Goal: Communication & Community: Answer question/provide support

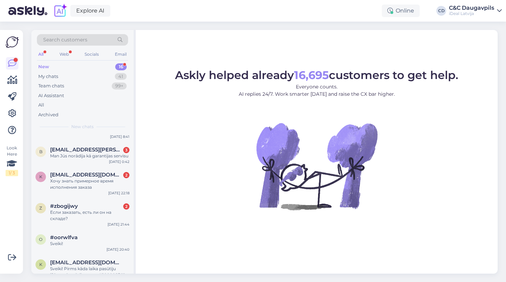
scroll to position [52, 0]
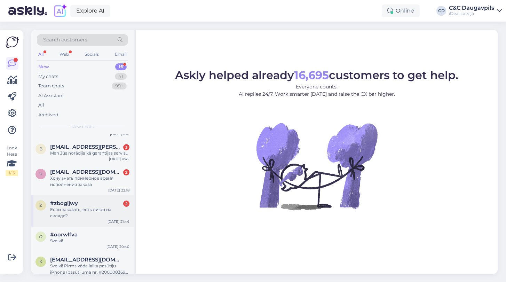
click at [83, 217] on div "Если заказать, есть ли он на складе?" at bounding box center [89, 213] width 79 height 13
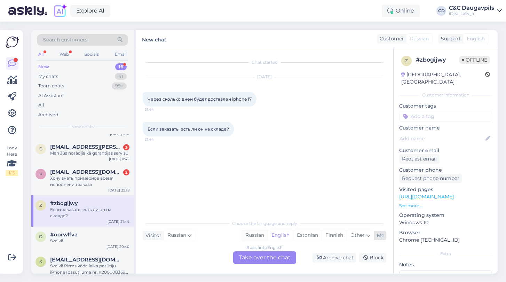
click at [258, 240] on div "Russian" at bounding box center [255, 235] width 26 height 10
click at [264, 263] on div "Russian to Russian Take over the chat" at bounding box center [264, 257] width 63 height 13
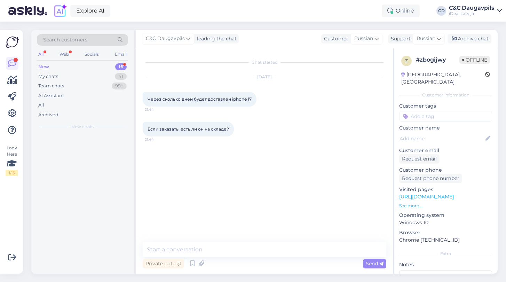
scroll to position [0, 0]
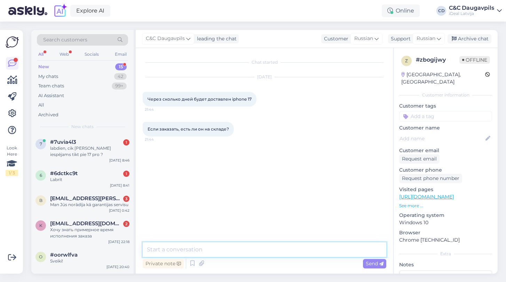
click at [249, 249] on textarea at bounding box center [265, 249] width 244 height 15
type textarea "L"
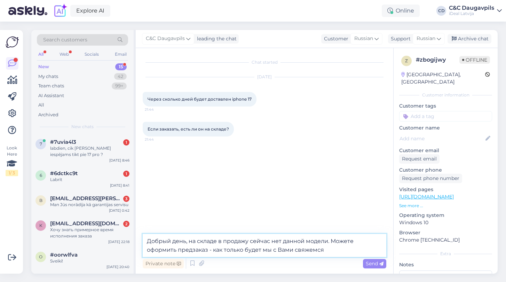
drag, startPoint x: 249, startPoint y: 248, endPoint x: 351, endPoint y: 249, distance: 101.4
click at [351, 250] on textarea "Добрый день, на складе в продажу сейчас нет данной модели. Можете оформить пред…" at bounding box center [265, 245] width 244 height 23
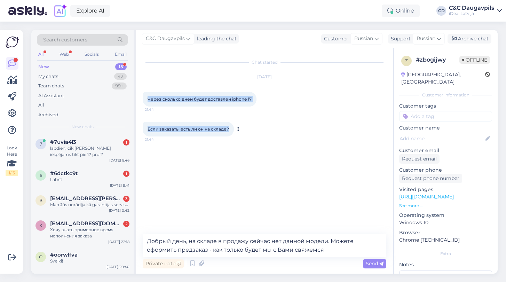
drag, startPoint x: 148, startPoint y: 100, endPoint x: 232, endPoint y: 134, distance: 90.3
click at [232, 134] on div "Chat started [DATE] Через сколько дней будет доставлен iphone 17 21:44 Если зак…" at bounding box center [268, 141] width 250 height 173
copy div "Через сколько дней будет доставлен iphone 17 21:44 Если заказать, есть ли он на…"
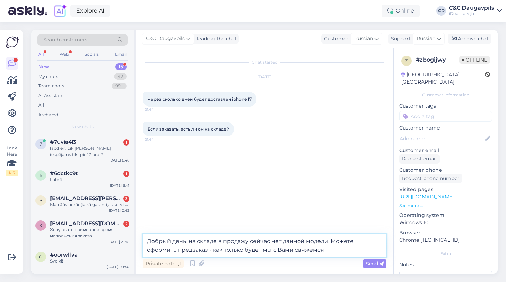
drag, startPoint x: 331, startPoint y: 251, endPoint x: 146, endPoint y: 239, distance: 185.0
click at [146, 239] on textarea "Добрый день, на складе в продажу сейчас нет данной модели. Можете оформить пред…" at bounding box center [265, 245] width 244 height 23
paste textarea "! На данный момент iPhone 17, к сожалению, отсутствует в наличии. Вы можете офо…"
type textarea "Добрый день! На данный момент iPhone 17, к сожалению, отсутствует в наличии. Вы…"
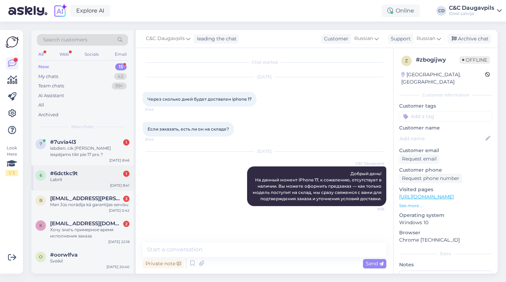
click at [92, 185] on div "6 #6dctkc9t 1 Labrīt [DATE] 8:41" at bounding box center [82, 177] width 102 height 25
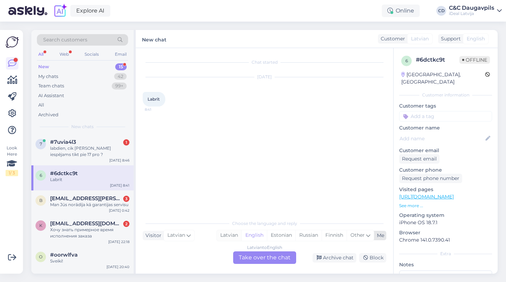
click at [234, 238] on div "Latvian" at bounding box center [229, 235] width 25 height 10
click at [273, 263] on div "Latvian to Latvian Take over the chat" at bounding box center [264, 257] width 63 height 13
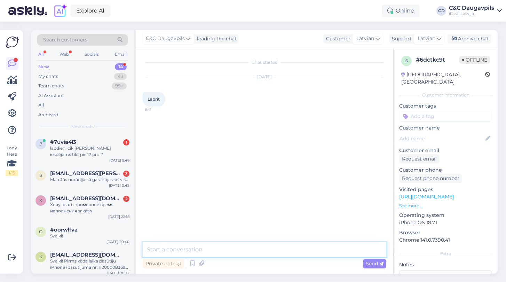
click at [271, 250] on textarea at bounding box center [265, 249] width 244 height 15
type textarea "Labdrīt"
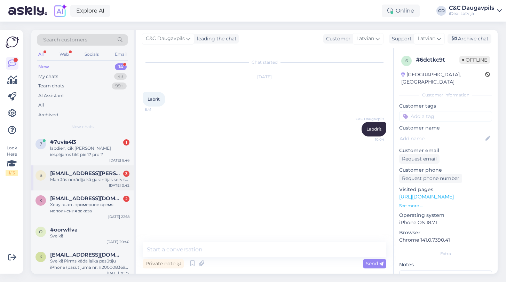
click at [101, 177] on div "Man Jūs norādīja kā garantijas servisu" at bounding box center [89, 180] width 79 height 6
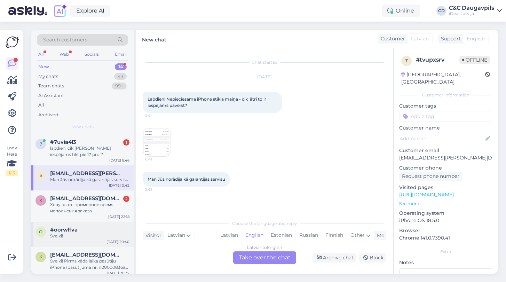
click at [74, 241] on div "o #oorwlfva Sveiki! [DATE] 20:40" at bounding box center [82, 234] width 102 height 25
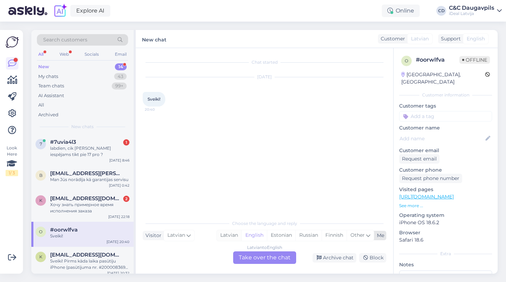
click at [227, 235] on div "Latvian" at bounding box center [229, 235] width 25 height 10
click at [258, 261] on div "Latvian to Latvian Take over the chat" at bounding box center [264, 257] width 63 height 13
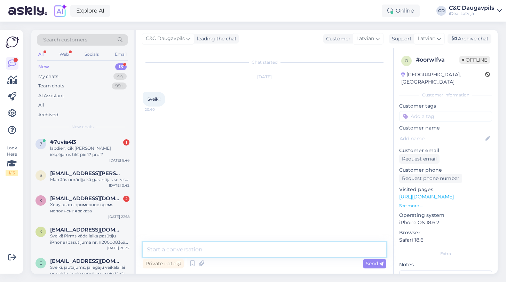
click at [239, 251] on textarea at bounding box center [265, 249] width 244 height 15
type textarea "Sveiki!"
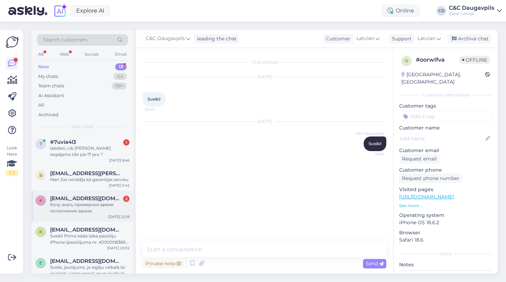
click at [87, 211] on div "Хочу знать примерное время исполнения заказа" at bounding box center [89, 208] width 79 height 13
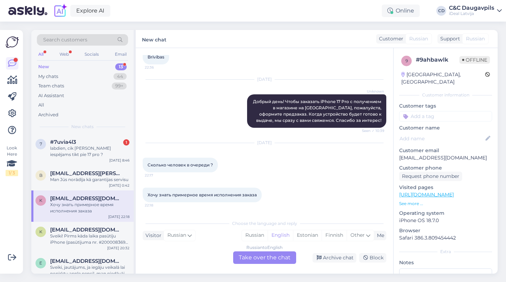
scroll to position [72, 0]
click at [253, 234] on div "Russian" at bounding box center [255, 235] width 26 height 10
click at [257, 261] on div "Russian to Russian Take over the chat" at bounding box center [264, 257] width 63 height 13
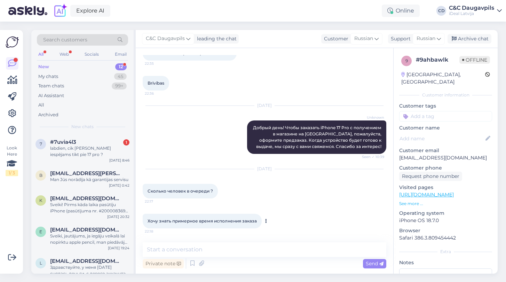
drag, startPoint x: 148, startPoint y: 192, endPoint x: 261, endPoint y: 220, distance: 117.1
click at [261, 220] on div "Chat started [DATE] Как заказать айфон 17 про в магазин ? 22:35 Brivibas 22:36 …" at bounding box center [268, 145] width 250 height 181
copy div "Сколько человек в очереди ? 22:17 [PERSON_NAME] знать примерное время исполнени…"
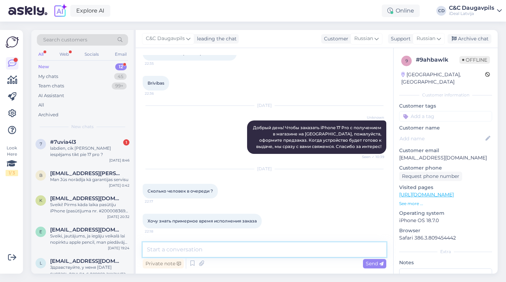
click at [186, 251] on textarea at bounding box center [265, 249] width 244 height 15
paste textarea "Добрый день! К сожалению, на данный момент мы не можем точно сообщить количеств…"
type textarea "Добрый день! К сожалению, на данный момент мы не можем точно сообщить количеств…"
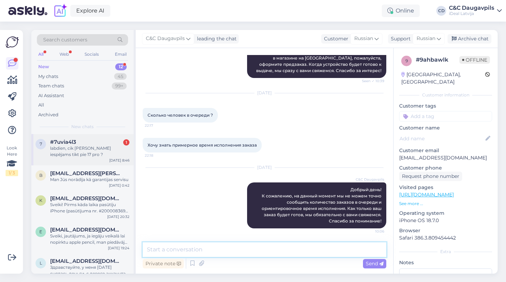
scroll to position [0, 0]
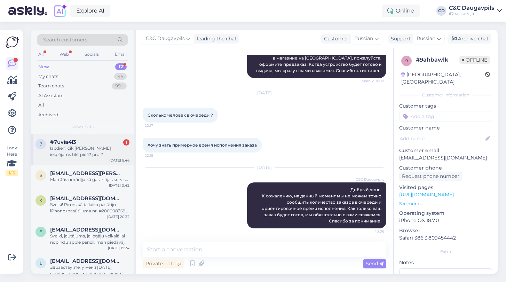
click at [84, 154] on div "labdien, cik [PERSON_NAME] iespējams tikt pie 17 pro ?" at bounding box center [89, 151] width 79 height 13
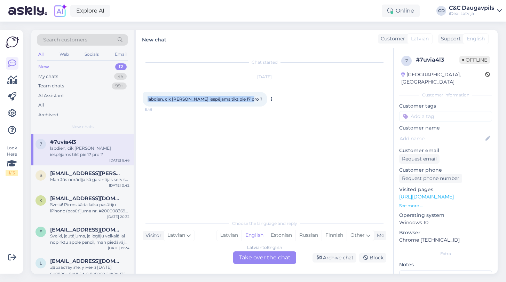
drag, startPoint x: 246, startPoint y: 98, endPoint x: 145, endPoint y: 95, distance: 101.0
click at [145, 95] on div "labdien, cik [PERSON_NAME] iespējams tikt pie 17 pro ? 8:46" at bounding box center [205, 99] width 125 height 15
copy span "labdien, cik [PERSON_NAME] iespējams tikt pie 17 pro ?"
click at [228, 233] on div "Latvian" at bounding box center [229, 235] width 25 height 10
click at [261, 261] on div "Latvian to Latvian Take over the chat" at bounding box center [264, 257] width 63 height 13
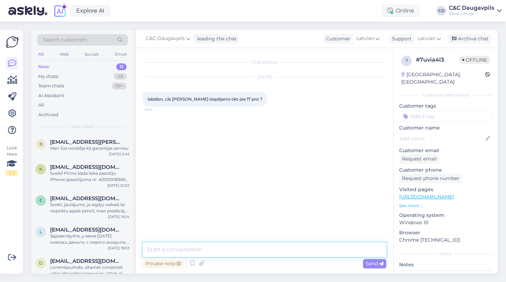
click at [216, 248] on textarea at bounding box center [265, 249] width 244 height 15
paste textarea "Labdien! Diemžēl šobrīd nevaram precīzi pateikt, kad iPhone 17 Pro būs pieejams…"
type textarea "Labdien! Diemžēl šobrīd nevaram precīzi pateikt, kad iPhone 17 Pro būs pieejams…"
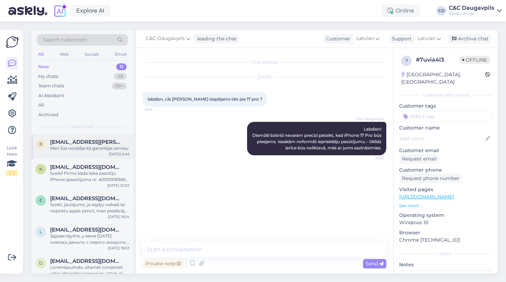
click at [84, 150] on div "Man Jūs norādīja kā garantijas servisu" at bounding box center [89, 148] width 79 height 6
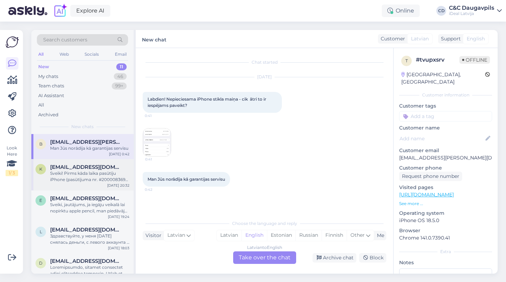
click at [80, 179] on div "Sveiki! Pirms kāda laika pasūtīju iPhone (pasūtījuma nr. #2000083694 ). Vai, lū…" at bounding box center [89, 176] width 79 height 13
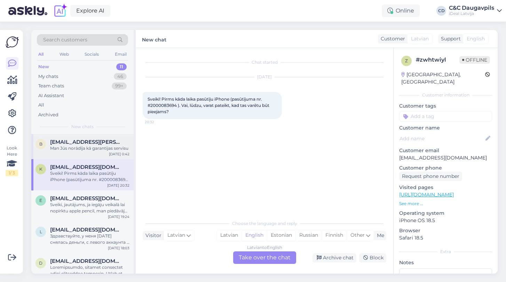
click at [83, 147] on div "Man Jūs norādīja kā garantijas servisu" at bounding box center [89, 148] width 79 height 6
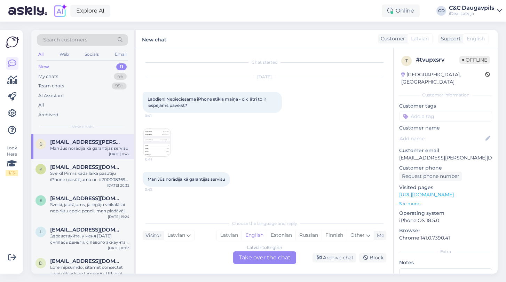
click at [156, 130] on img at bounding box center [157, 143] width 28 height 28
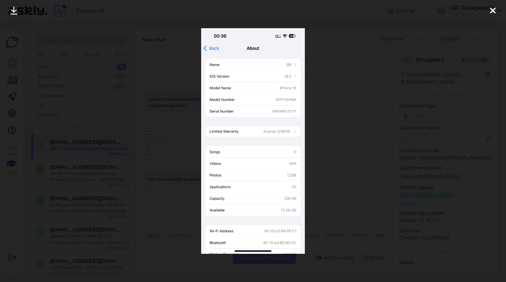
click at [366, 153] on div at bounding box center [253, 141] width 506 height 282
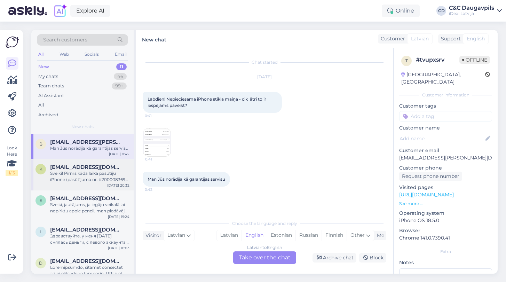
click at [67, 174] on div "Sveiki! Pirms kāda laika pasūtīju iPhone (pasūtījuma nr. #2000083694 ). Vai, lū…" at bounding box center [89, 176] width 79 height 13
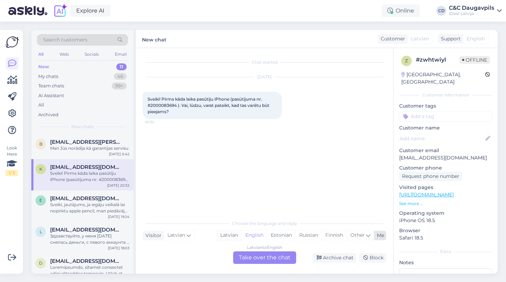
click at [228, 235] on div "Latvian" at bounding box center [229, 235] width 25 height 10
click at [262, 260] on div "Latvian to Latvian Take over the chat" at bounding box center [264, 257] width 63 height 13
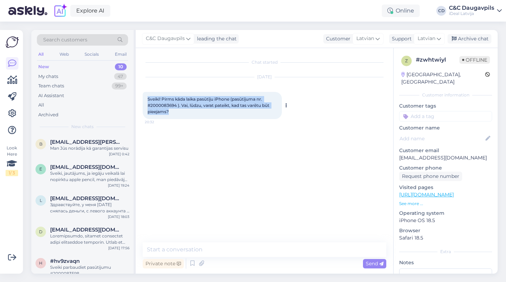
drag, startPoint x: 172, startPoint y: 112, endPoint x: 145, endPoint y: 95, distance: 32.0
click at [145, 95] on div "Sveiki! Pirms kāda laika pasūtīju iPhone (pasūtījuma nr. #2000083694 ). Vai, lū…" at bounding box center [212, 105] width 139 height 27
copy span "Sveiki! Pirms kāda laika pasūtīju iPhone (pasūtījuma nr. #2000083694 ). Vai, lū…"
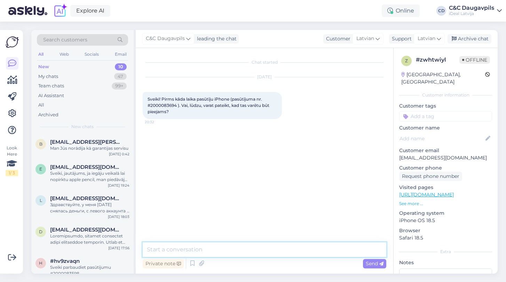
click at [186, 250] on textarea at bounding box center [265, 249] width 244 height 15
paste textarea "Sveiki! Paldies par jūsu pasūtījumu. Diemžēl šobrīd nevaram precīzi pateikt pie…"
type textarea "Sveiki! Paldies par jūsu pasūtījumu. Diemžēl šobrīd nevaram precīzi pateikt pie…"
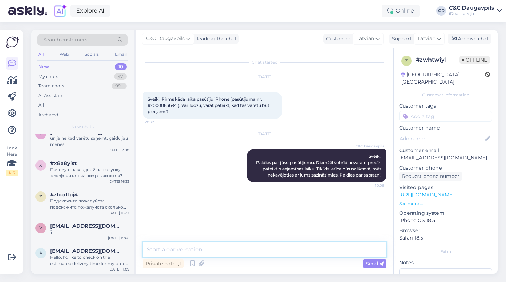
scroll to position [160, 0]
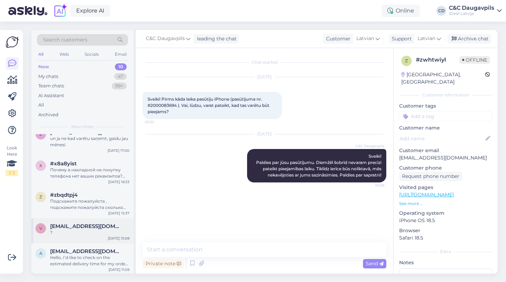
click at [82, 227] on span "[EMAIL_ADDRESS][DOMAIN_NAME]" at bounding box center [86, 226] width 72 height 6
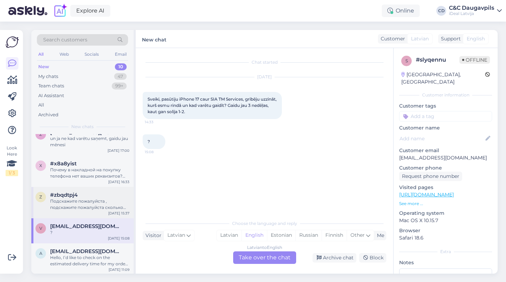
click at [81, 208] on div "Подскажите пожалуйста , подскажите пожалуйста сколько сейчас примерное время ож…" at bounding box center [89, 204] width 79 height 13
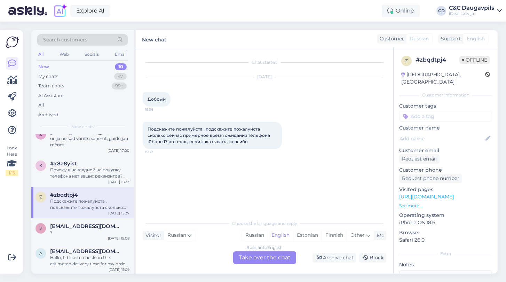
drag, startPoint x: 148, startPoint y: 99, endPoint x: 262, endPoint y: 150, distance: 124.4
click at [262, 150] on div "Chat started [DATE] Добрый 15:36 Подскажите пожалуйста , подскажите пожалуйста …" at bounding box center [268, 132] width 250 height 155
copy div "Добрый 15:36 Подскажите пожалуйста , подскажите пожалуйста сколько сейчас приме…"
click at [259, 233] on div "Russian" at bounding box center [255, 235] width 26 height 10
click at [259, 255] on div "Russian to Russian Take over the chat" at bounding box center [264, 257] width 63 height 13
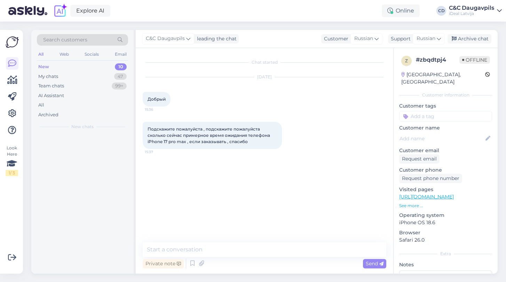
scroll to position [0, 0]
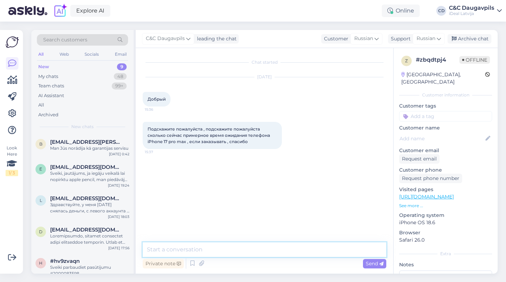
click at [174, 250] on textarea at bounding box center [265, 249] width 244 height 15
paste textarea "Добрый день! К сожалению, на данный момент мы не можем точно назвать срок ожида…"
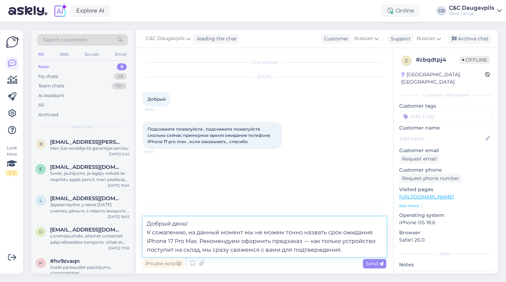
type textarea "Добрый день! К сожалению, на данный момент мы не можем точно назвать срок ожида…"
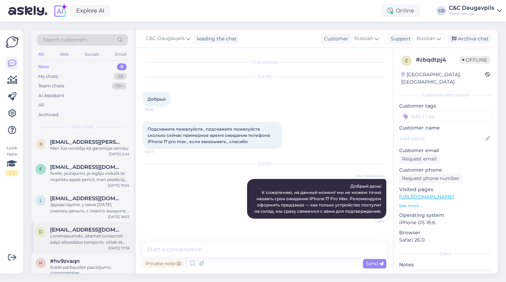
click at [70, 233] on div at bounding box center [89, 239] width 79 height 13
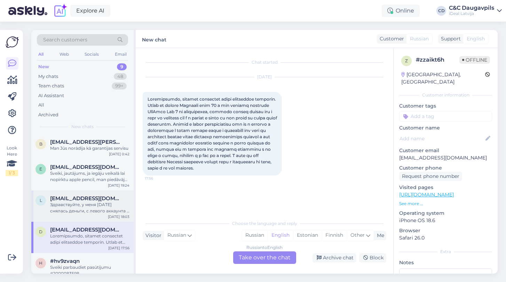
click at [84, 204] on div "Здравствуйте, у меня [DATE] снялась деньги, с левого аккаунта и это не мой акка…" at bounding box center [89, 208] width 79 height 13
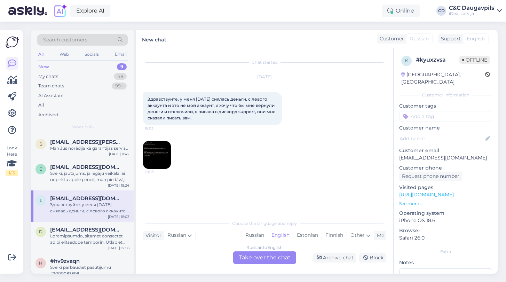
click at [160, 152] on img at bounding box center [157, 155] width 28 height 28
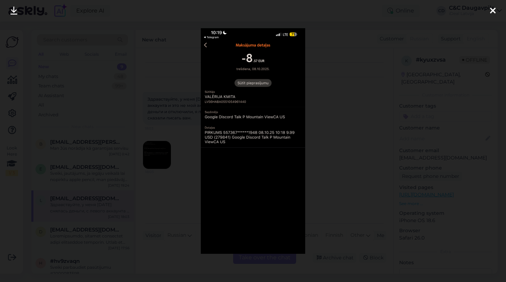
click at [493, 14] on icon at bounding box center [493, 11] width 6 height 9
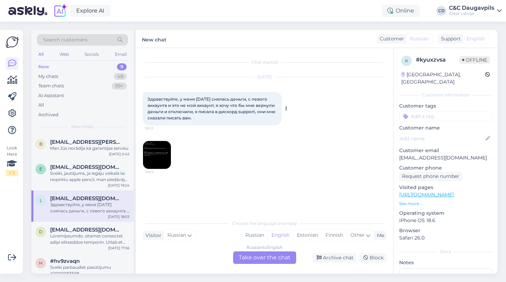
drag, startPoint x: 148, startPoint y: 98, endPoint x: 206, endPoint y: 119, distance: 62.0
click at [206, 119] on div "Здравствуйте, у меня [DATE] снялась деньги, с левого аккаунта и это не мой акка…" at bounding box center [212, 108] width 139 height 33
copy span "Здравствуйте, у меня [DATE] снялась деньги, с левого аккаунта и это не мой акка…"
click at [256, 261] on div "Russian to English Take over the chat" at bounding box center [264, 257] width 63 height 13
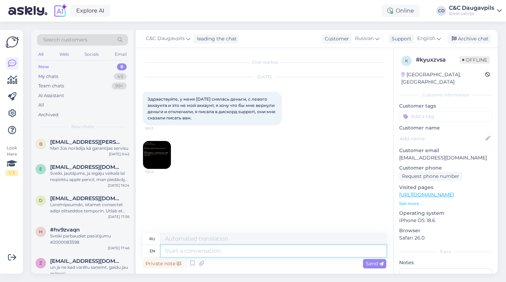
click at [217, 250] on textarea at bounding box center [274, 251] width 226 height 12
paste textarea "Здравствуйте! К сожалению, мы не можем помочь в данном вопросе, так как он не с…"
type textarea "Здравствуйте! К сожалению, мы не можем помочь в данном вопросе, так как он не с…"
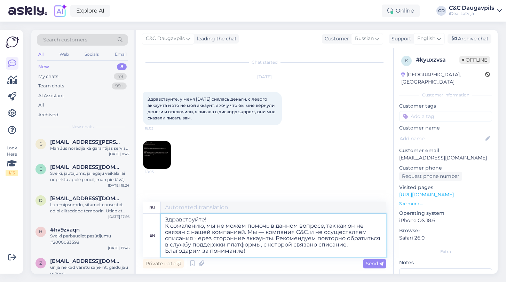
type textarea "Здравствуйте! К сожалению, мы не можем помочь в данном вопросе, так как он не с…"
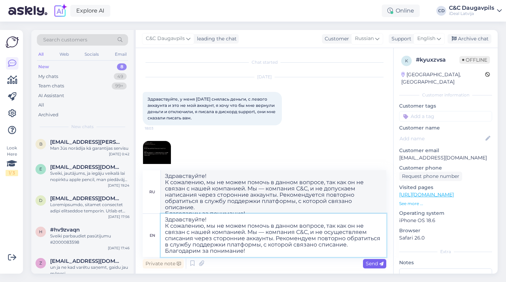
type textarea "Здравствуйте! К сожалению, мы не можем помочь в данном вопросе, так как он не с…"
click at [375, 262] on span "Send" at bounding box center [375, 264] width 18 height 6
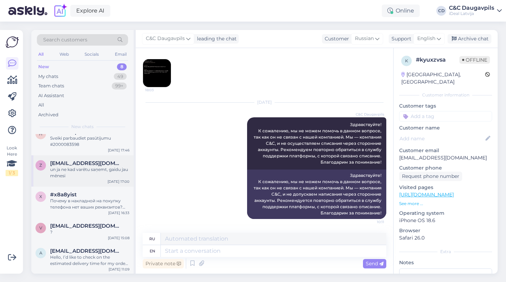
scroll to position [98, 0]
click at [82, 172] on div "un ja ne kad varētu saņemt, gaidu jau mēnesi" at bounding box center [89, 173] width 79 height 13
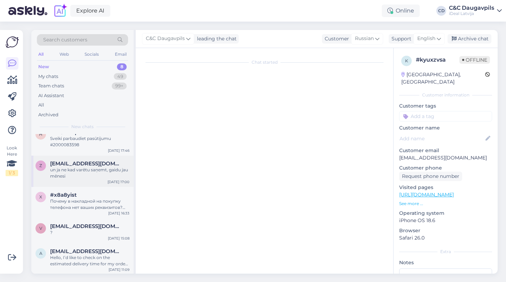
scroll to position [23, 0]
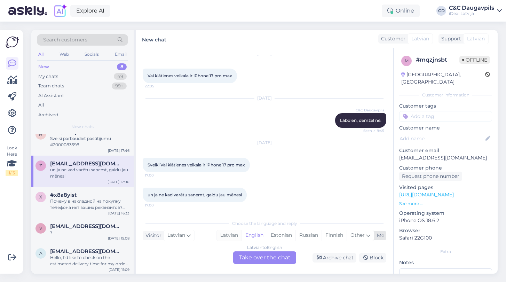
click at [227, 235] on div "Latvian" at bounding box center [229, 235] width 25 height 10
click at [261, 259] on div "Latvian to Latvian Take over the chat" at bounding box center [264, 257] width 63 height 13
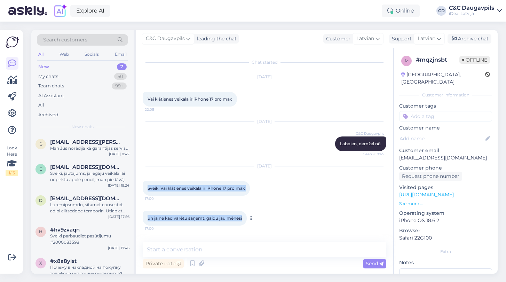
drag, startPoint x: 147, startPoint y: 188, endPoint x: 247, endPoint y: 219, distance: 103.9
click at [247, 219] on div "Chat started [DATE] Vai klātienes veikala ir iPhone 17 pro max 22:05 [DATE] C&C…" at bounding box center [268, 145] width 250 height 181
copy div "Sveiki Vai klātienes veikala ir iPhone 17 pro max 17:00 un ja ne kad varētu saņ…"
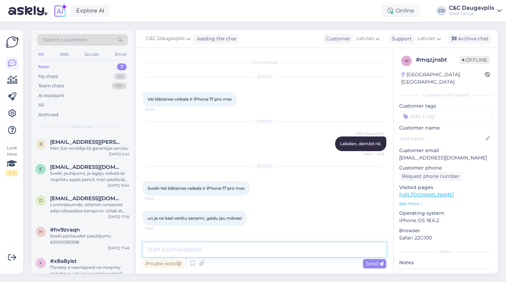
click at [188, 253] on textarea at bounding box center [265, 249] width 244 height 15
paste textarea "Sveiki! Paldies par pacietību un gaidīšanu! Diemžēl šobrīd iPhone 17 Pro Max na…"
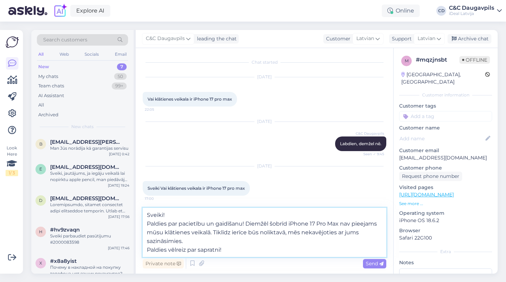
click at [148, 249] on textarea "Sveiki! Paldies par pacietību un gaidīšanu! Diemžēl šobrīd iPhone 17 Pro Max na…" at bounding box center [265, 232] width 244 height 49
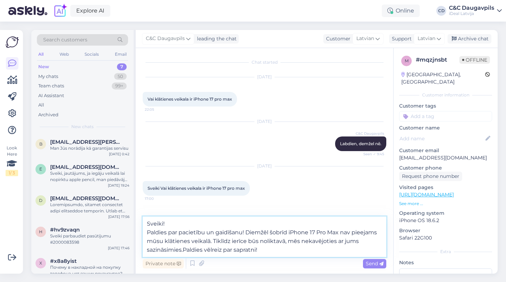
type textarea "Sveiki! Paldies par pacietību un gaidīšanu! Diemžēl šobrīd iPhone 17 Pro Max na…"
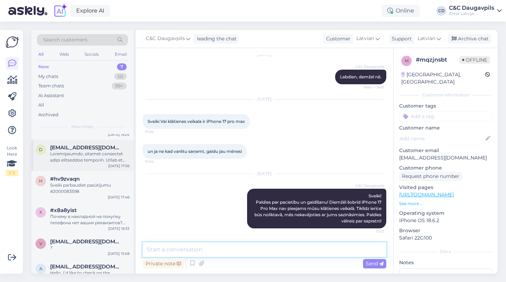
scroll to position [54, 0]
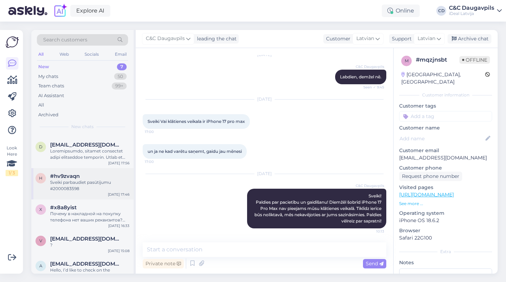
click at [70, 192] on div "h #hv9zvaqn Sveiki parbaudiet pasūtijumu #2000083598 [DATE] 17:46" at bounding box center [82, 183] width 102 height 31
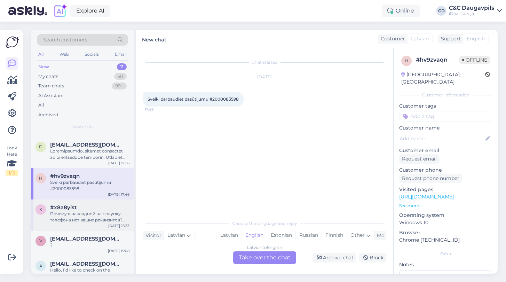
click at [75, 219] on div "Почему в накладной на покупку телефона нет ваших реквизитов? Почему вы выдаете …" at bounding box center [89, 217] width 79 height 13
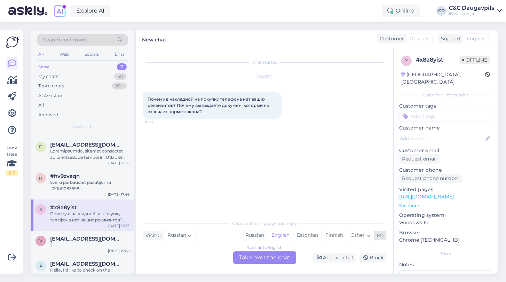
click at [253, 232] on div "Russian" at bounding box center [255, 235] width 26 height 10
click at [278, 259] on div "Russian to Russian Take over the chat" at bounding box center [264, 257] width 63 height 13
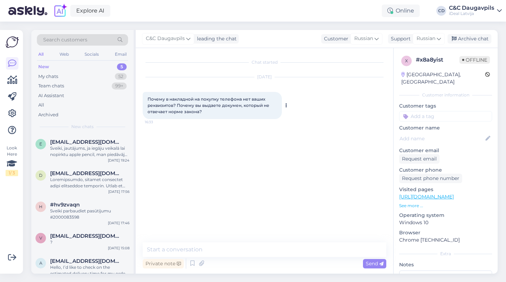
drag, startPoint x: 202, startPoint y: 113, endPoint x: 145, endPoint y: 96, distance: 59.1
click at [145, 96] on div "Почему в накладной на покупку телефона нет ваших реквизитов? Почему вы выдаете …" at bounding box center [212, 105] width 139 height 27
copy span "Почему в накладной на покупку телефона нет ваших реквизитов? Почему вы выдаете …"
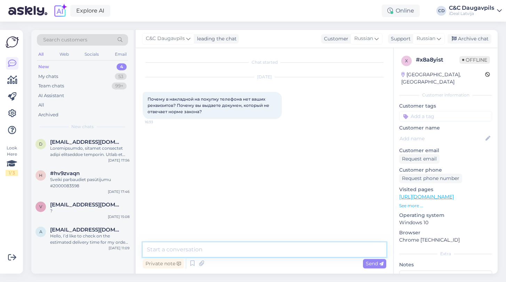
click at [174, 253] on textarea at bounding box center [265, 249] width 244 height 15
paste textarea "Добрый день! Благодарим за ваш вопрос. Реквизиты компании указываются в счёте и…"
type textarea "Добрый день! Благодарим за ваш вопрос. Реквизиты компании указываются в счёте и…"
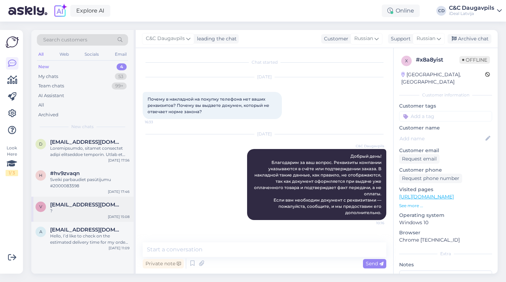
click at [95, 208] on div "?" at bounding box center [89, 211] width 79 height 6
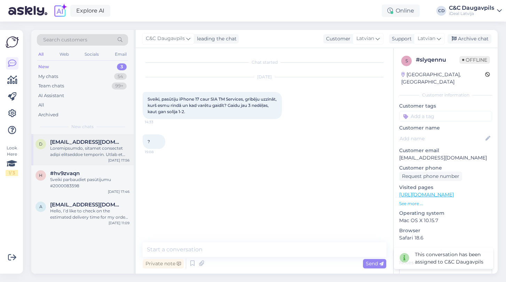
click at [97, 156] on div at bounding box center [89, 151] width 79 height 13
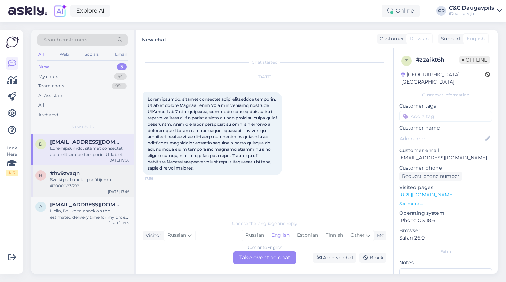
click at [72, 189] on div "h #hv9zvaqn Sveiki parbaudiet pasūtijumu #2000083598 [DATE] 17:46" at bounding box center [82, 180] width 102 height 31
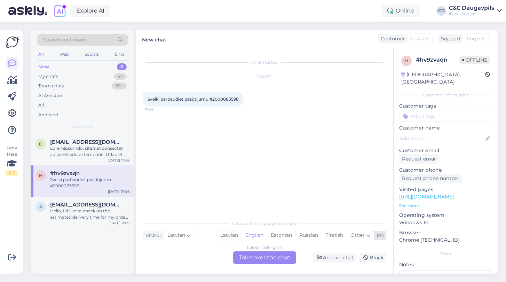
click at [230, 240] on div "Latvian" at bounding box center [229, 235] width 25 height 10
click at [249, 261] on div "Latvian to Latvian Take over the chat" at bounding box center [264, 257] width 63 height 13
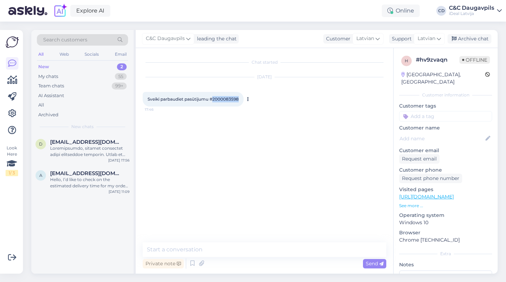
drag, startPoint x: 241, startPoint y: 100, endPoint x: 215, endPoint y: 97, distance: 26.7
click at [215, 97] on div "Sveiki parbaudiet pasūtijumu #2000083598 17:46" at bounding box center [193, 99] width 101 height 15
copy span "2000083598"
click at [193, 130] on div "Chat started [DATE] Sveiki parbaudiet pasūtijumu #2000083598 17:46" at bounding box center [268, 145] width 250 height 181
drag, startPoint x: 147, startPoint y: 97, endPoint x: 244, endPoint y: 98, distance: 96.8
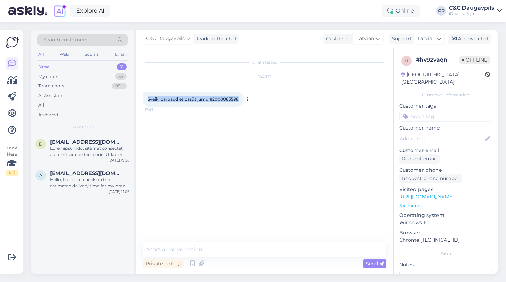
click at [244, 98] on div "Sveiki parbaudiet pasūtijumu #2000083598 17:46" at bounding box center [193, 99] width 101 height 15
copy span "Sveiki parbaudiet pasūtijumu #2000083598"
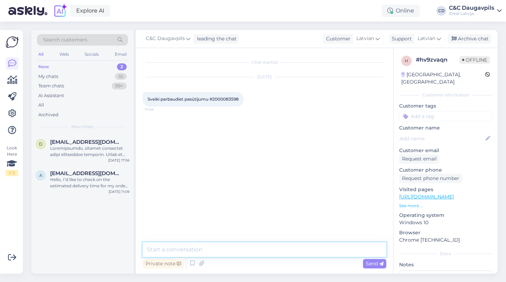
click at [161, 248] on textarea at bounding box center [265, 249] width 244 height 15
paste textarea "Sveiki! Jā, mēs redzam jūsu pasūtījumu #2000083598 — viss ir kārtībā. Šobrīd ie…"
type textarea "Sveiki! Jā, mēs redzam jūsu pasūtījumu #2000083598 — viss ir kārtībā. Šobrīd ie…"
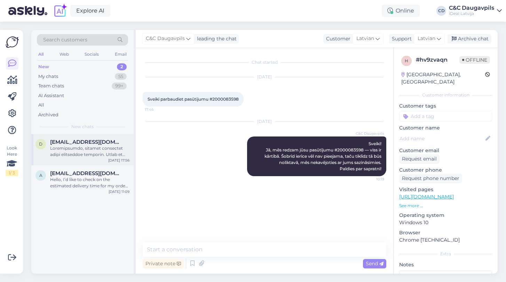
click at [88, 158] on div "d [EMAIL_ADDRESS][DOMAIN_NAME] [DATE] 17:56" at bounding box center [82, 149] width 102 height 31
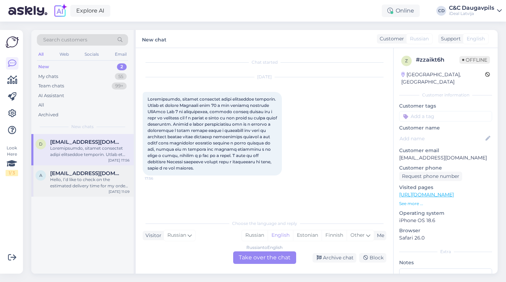
click at [72, 181] on div "Hello, I’d like to check on the estimated delivery time for my order #400000245…" at bounding box center [89, 183] width 79 height 13
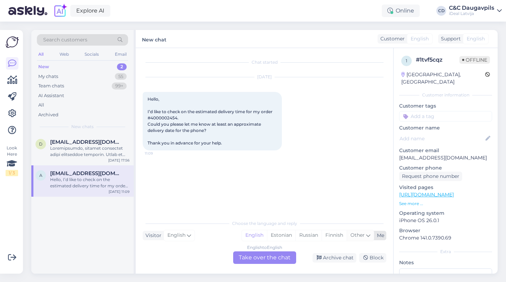
click at [366, 235] on icon at bounding box center [368, 236] width 4 height 8
type input "д"
type input "la"
click at [304, 216] on link "Latvian" at bounding box center [314, 217] width 77 height 11
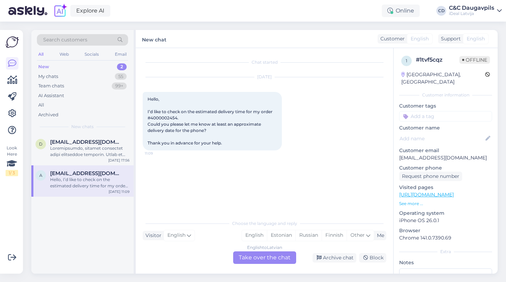
click at [263, 258] on div "English to Latvian Take over the chat" at bounding box center [264, 257] width 63 height 13
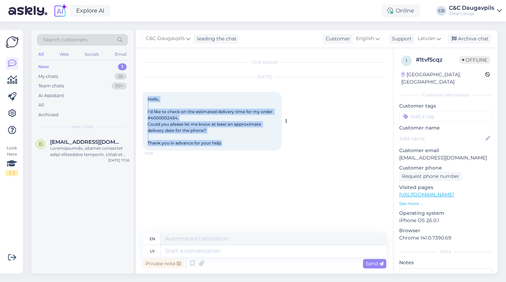
drag, startPoint x: 227, startPoint y: 145, endPoint x: 147, endPoint y: 96, distance: 93.4
click at [147, 95] on div "Hello, I’d like to check on the estimated delivery time for my order #400000245…" at bounding box center [212, 121] width 139 height 59
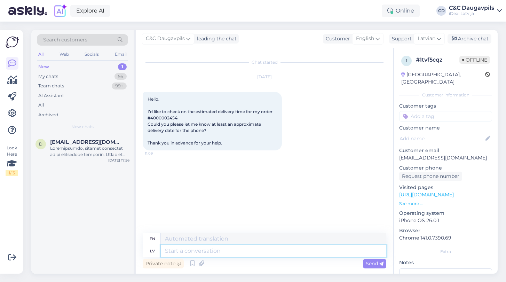
click at [178, 250] on textarea at bounding box center [274, 251] width 226 height 12
paste textarea "Sveiki! Paldies par jūsu ziņu. Šobrīd diemžēl nevaram nosaukt precīzu vai aptuv…"
type textarea "Sveiki! Paldies par jūsu ziņu. Šobrīd diemžēl nevaram nosaukt precīzu vai aptuv…"
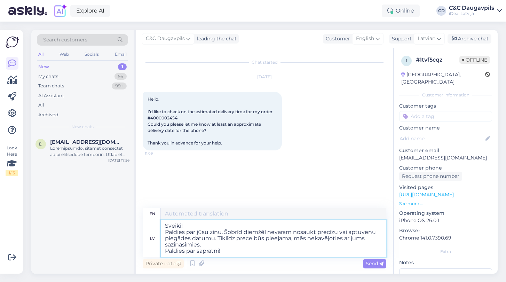
type textarea "Hello! Thank you for your message. Unfortunately, we are unable to provide an e…"
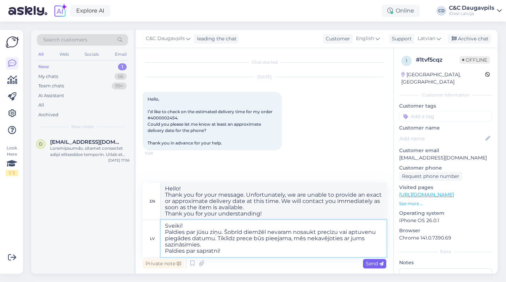
type textarea "Sveiki! Paldies par jūsu ziņu. Šobrīd diemžēl nevaram nosaukt precīzu vai aptuv…"
click at [372, 266] on span "Send" at bounding box center [375, 264] width 18 height 6
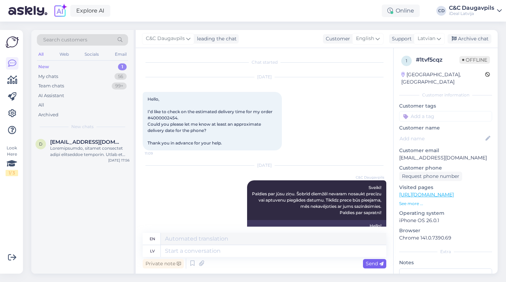
scroll to position [44, 0]
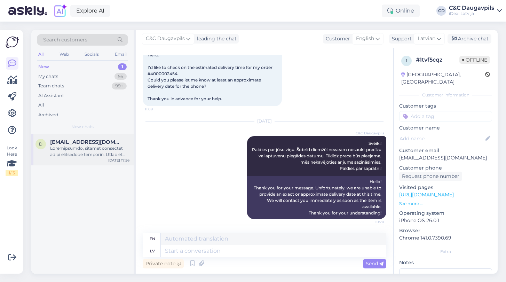
click at [96, 151] on div at bounding box center [89, 151] width 79 height 13
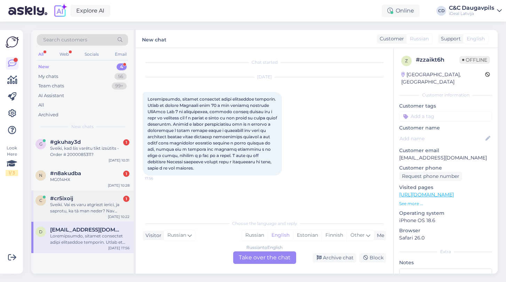
click at [79, 202] on div "Sveiki. Vai es varu atgriezt ierīci, ja saprotu, ka tā man neder? Nav pagājušas…" at bounding box center [89, 208] width 79 height 13
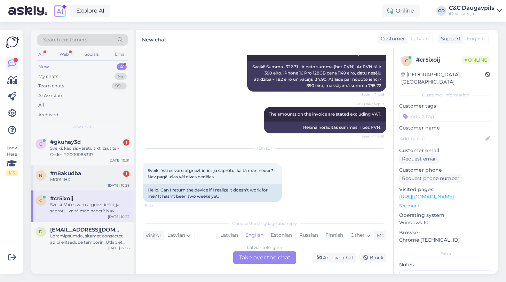
click at [96, 171] on div "#n8akudba 1" at bounding box center [89, 173] width 79 height 6
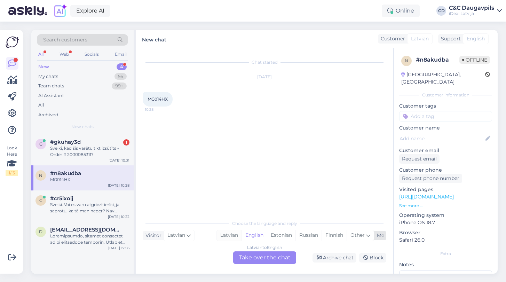
click at [231, 236] on div "Latvian" at bounding box center [229, 235] width 25 height 10
click at [254, 260] on div "Latvian to Latvian Take over the chat" at bounding box center [264, 257] width 63 height 13
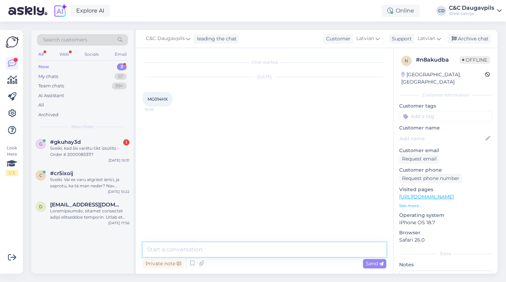
click at [246, 249] on textarea at bounding box center [265, 249] width 244 height 15
paste textarea "Vai ir kādi jautājumi?"
click at [176, 250] on textarea "Labdien, Vai ir kādi jautājumi?" at bounding box center [265, 249] width 244 height 15
type textarea "Labdien, vai ir kādi jautājumi?"
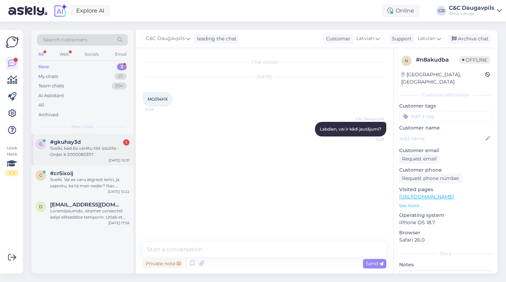
click at [88, 154] on div "Sveiki, kad šis varētu tikt izsūtīts - Order # 2000085311?" at bounding box center [89, 151] width 79 height 13
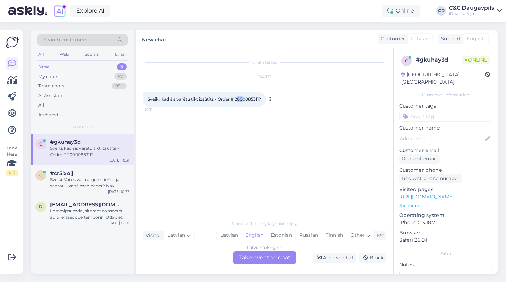
drag, startPoint x: 239, startPoint y: 99, endPoint x: 246, endPoint y: 99, distance: 7.0
click at [246, 99] on span "Sveiki, kad šis varētu tikt izsūtīts - Order # 2000085311?" at bounding box center [205, 98] width 114 height 5
drag, startPoint x: 238, startPoint y: 99, endPoint x: 262, endPoint y: 100, distance: 24.0
click at [261, 100] on span "Sveiki, kad šis varētu tikt izsūtīts - Order # 2000085311?" at bounding box center [205, 98] width 114 height 5
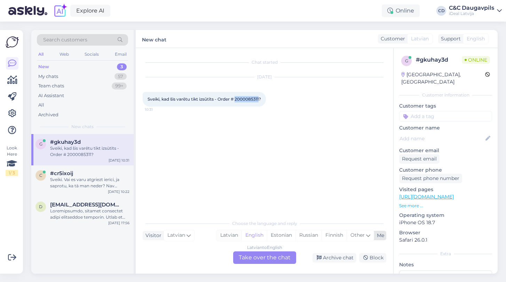
click at [226, 235] on div "Latvian" at bounding box center [229, 235] width 25 height 10
click at [269, 259] on div "Latvian to Latvian Take over the chat" at bounding box center [264, 257] width 63 height 13
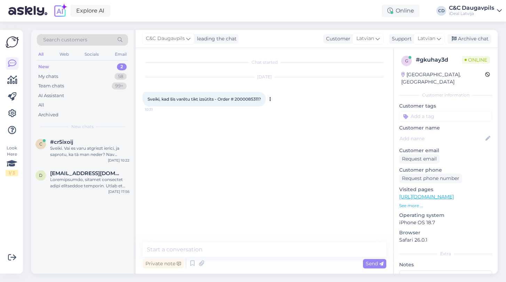
drag, startPoint x: 265, startPoint y: 99, endPoint x: 145, endPoint y: 95, distance: 120.2
click at [145, 95] on div "Sveiki, kad šis varētu tikt izsūtīts - Order # 2000085311? 10:31" at bounding box center [204, 99] width 123 height 15
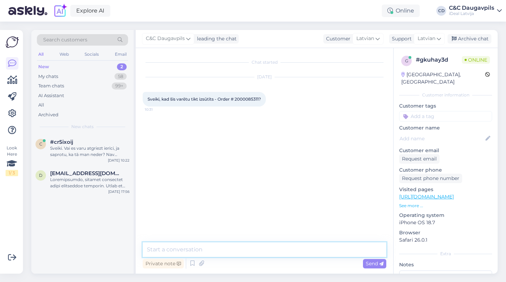
click at [161, 249] on textarea at bounding box center [265, 249] width 244 height 15
paste textarea "Sveiki! Tiklīdz jūsu pasūtījums #2000085311 būs gatavs, mēs to nekavējoties nos…"
type textarea "Sveiki! Tiklīdz jūsu pasūtījums #2000085311 būs gatavs, mēs to nekavējoties nos…"
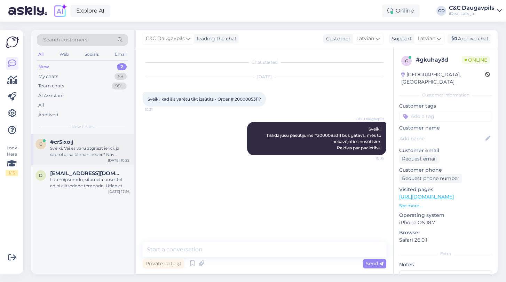
click at [99, 153] on div "Sveiki. Vai es varu atgriezt ierīci, ja saprotu, ka tā man neder? Nav pagājušas…" at bounding box center [89, 151] width 79 height 13
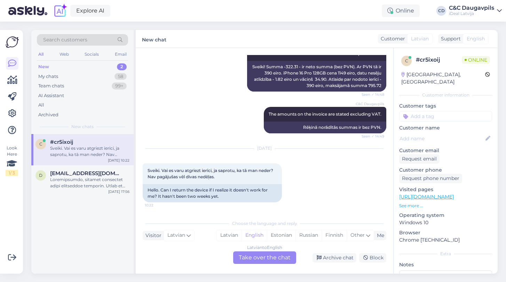
scroll to position [287, 0]
click at [226, 236] on div "Latvian" at bounding box center [229, 235] width 25 height 10
click at [257, 260] on div "Latvian to Latvian Take over the chat" at bounding box center [264, 257] width 63 height 13
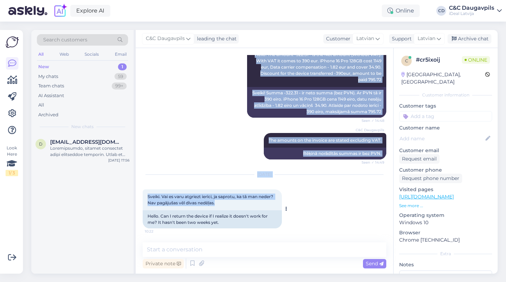
drag, startPoint x: 223, startPoint y: 203, endPoint x: 143, endPoint y: 193, distance: 80.3
click at [143, 193] on div "Sveiki. Vai es varu atgriezt ierīci, ja saprotu, ka tā man neder? Nav pagājušas…" at bounding box center [212, 199] width 139 height 21
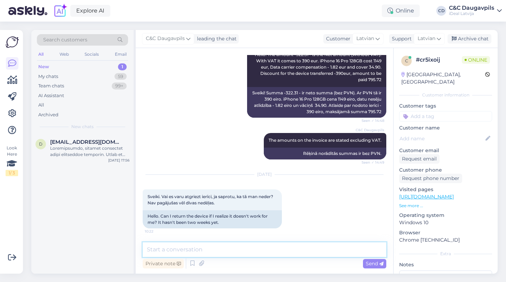
click at [165, 250] on textarea at bounding box center [265, 249] width 244 height 15
paste textarea "Sveiki! Lai risinātu ierīces atgriešanas jautājumu, lūdzu, sazinieties tieši ar…"
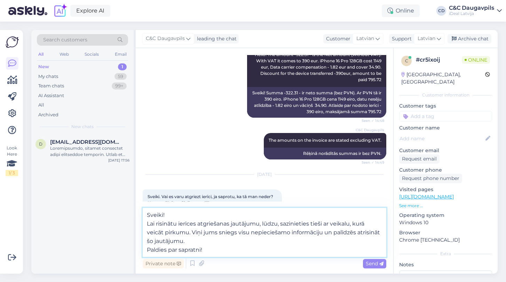
paste textarea "Hello! To resolve the issue of returning the device, please contact directly th…"
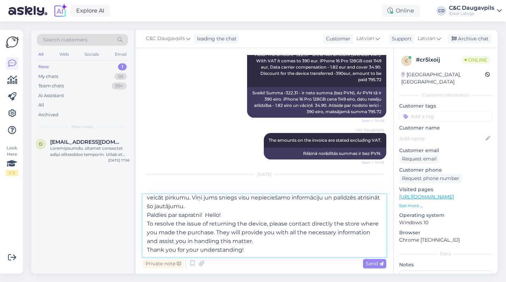
click at [208, 214] on textarea "Sveiki! Lai risinātu ierīces atgriešanas jautājumu, lūdzu, sazinieties tieši ar…" at bounding box center [265, 225] width 244 height 63
type textarea "Sveiki! Lai risinātu ierīces atgriešanas jautājumu, lūdzu, sazinieties tieši ar…"
click at [207, 214] on textarea "Sveiki! Lai risinātu ierīces atgriešanas jautājumu, lūdzu, sazinieties tieši ar…" at bounding box center [265, 225] width 244 height 63
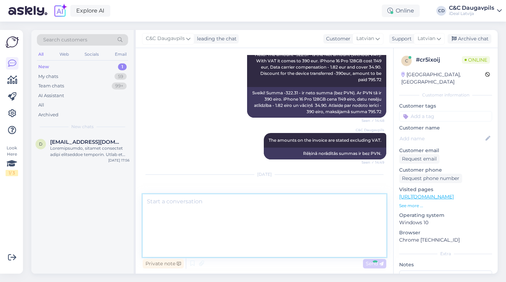
scroll to position [347, 0]
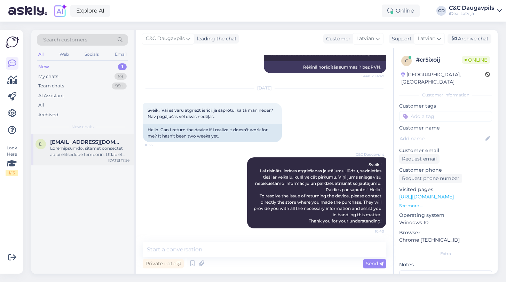
click at [93, 147] on div at bounding box center [89, 151] width 79 height 13
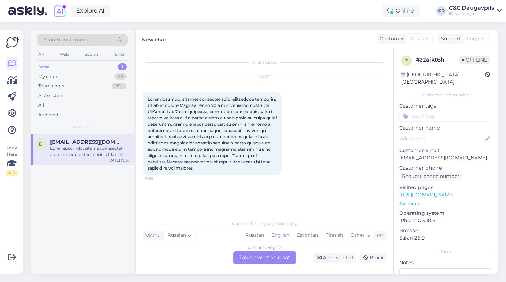
click at [46, 64] on div "New" at bounding box center [43, 66] width 11 height 7
click at [53, 73] on div "My chats" at bounding box center [48, 76] width 20 height 7
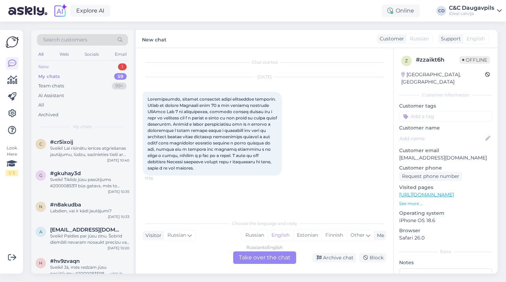
click at [44, 65] on div "New" at bounding box center [43, 66] width 10 height 7
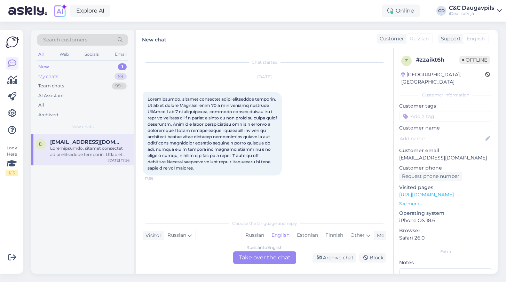
click at [43, 77] on div "My chats" at bounding box center [48, 76] width 20 height 7
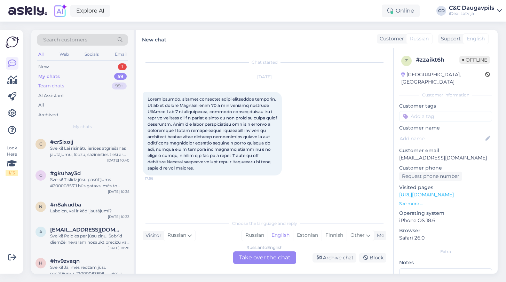
click at [49, 88] on div "Team chats" at bounding box center [51, 86] width 26 height 7
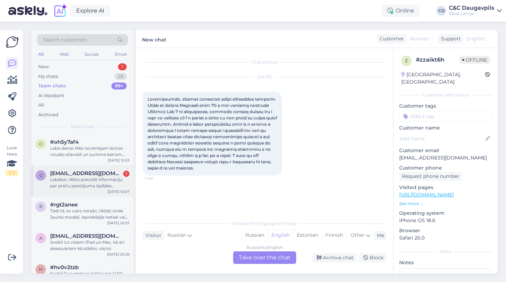
click at [68, 177] on div "Labdien, Vēlos precizēt informāciju par preču pasūtījuma izpildes termiņu. Redz…" at bounding box center [89, 183] width 79 height 13
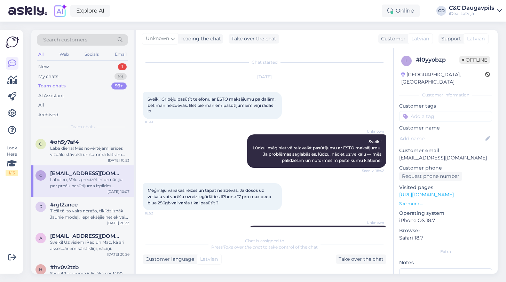
scroll to position [397, 0]
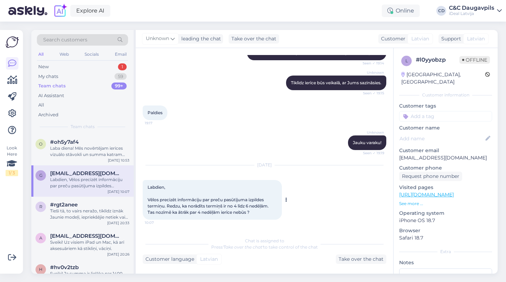
click at [222, 209] on div "Labdien, Vēlos precizēt informāciju par preču pasūtījuma izpildes termiņu. Redz…" at bounding box center [212, 200] width 139 height 40
click at [84, 211] on div "Tieši tā, to vairs neražo, tiklīdz iznāk Jaunie modeļi, iepriekšējie netiek vai…" at bounding box center [89, 214] width 79 height 13
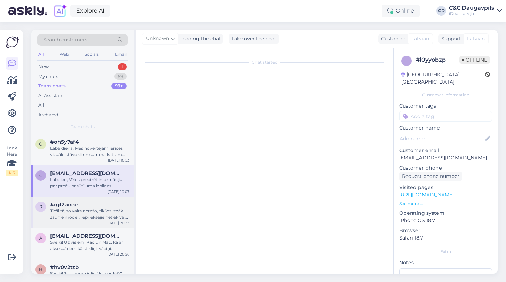
scroll to position [19, 0]
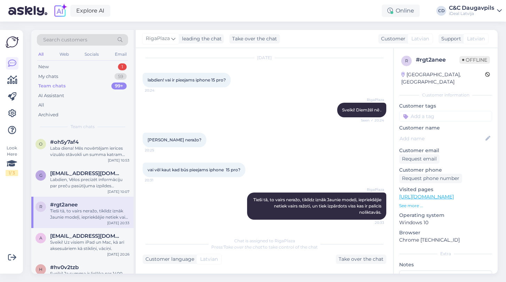
click at [243, 242] on span "Chat is assigned to RigaPlaza" at bounding box center [264, 240] width 61 height 5
click at [87, 238] on span "[EMAIL_ADDRESS][DOMAIN_NAME]" at bounding box center [86, 236] width 72 height 6
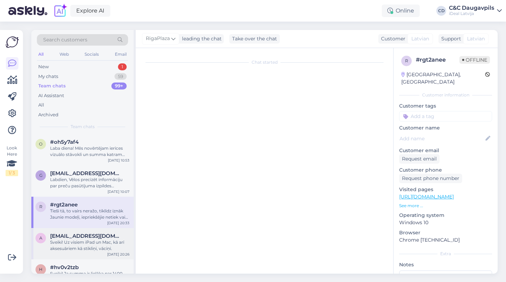
scroll to position [66, 0]
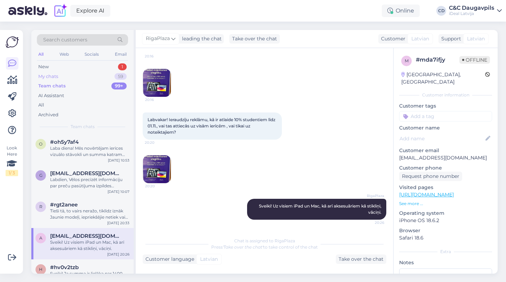
click at [47, 78] on div "My chats" at bounding box center [48, 76] width 20 height 7
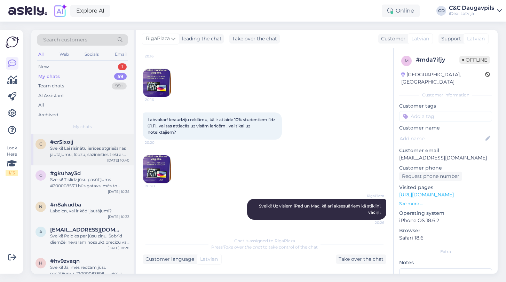
scroll to position [0, 0]
click at [64, 157] on div "c #cr5ixoij Sveiki! Lai risinātu ierīces atgriešanas jautājumu, lūdzu, saziniet…" at bounding box center [82, 149] width 102 height 31
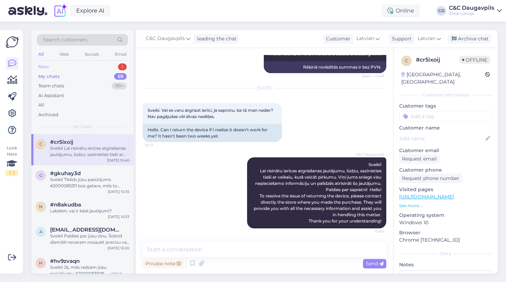
click at [40, 67] on div "New" at bounding box center [43, 66] width 10 height 7
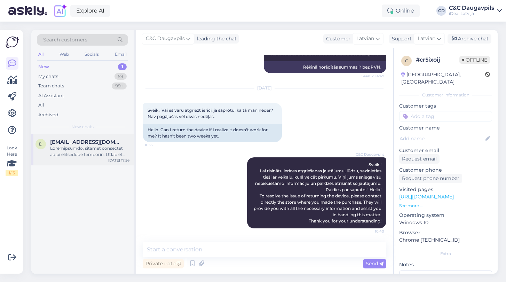
click at [93, 142] on span "[EMAIL_ADDRESS][DOMAIN_NAME]" at bounding box center [86, 142] width 72 height 6
